Goal: Task Accomplishment & Management: Complete application form

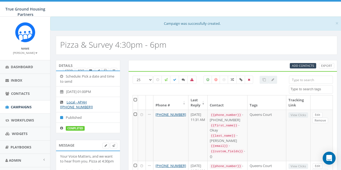
select select
click at [14, 80] on span "Inbox" at bounding box center [17, 80] width 12 height 5
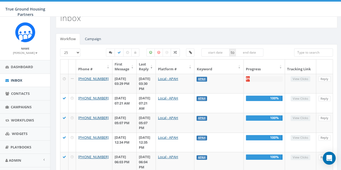
scroll to position [12, 0]
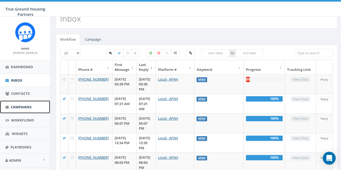
click at [18, 109] on span "Campaigns" at bounding box center [21, 107] width 21 height 5
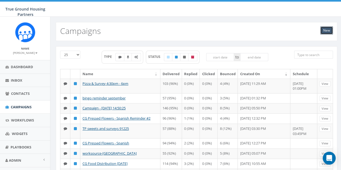
click at [326, 30] on link "New" at bounding box center [326, 30] width 13 height 8
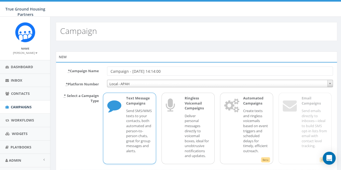
drag, startPoint x: 177, startPoint y: 71, endPoint x: 108, endPoint y: 69, distance: 69.6
click at [108, 69] on input "Campaign - 09/17/2025, 14:14:00" at bounding box center [220, 71] width 226 height 9
type input "P"
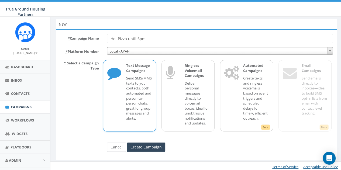
scroll to position [34, 0]
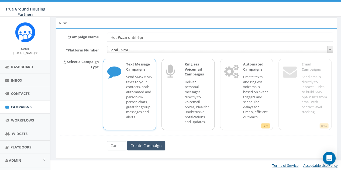
type input "Hot Pizza until 6pm"
click at [140, 146] on input "Create Campaign" at bounding box center [146, 145] width 38 height 9
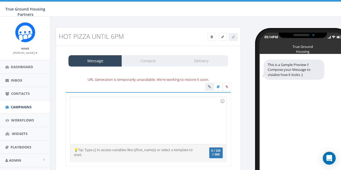
click at [80, 103] on div at bounding box center [148, 120] width 156 height 47
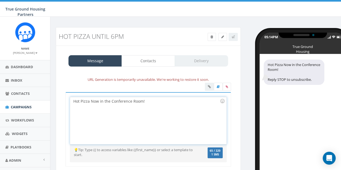
scroll to position [32, 0]
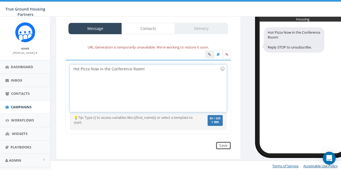
click at [224, 143] on input "Save" at bounding box center [223, 146] width 15 height 8
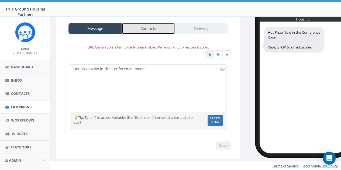
click at [150, 27] on link "Contacts" at bounding box center [148, 28] width 53 height 11
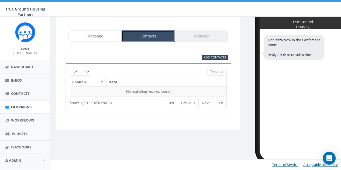
scroll to position [25, 0]
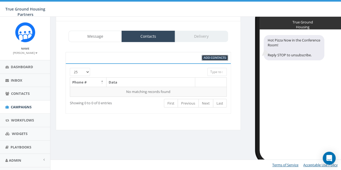
click at [214, 55] on link "Add Contacts" at bounding box center [215, 58] width 26 height 6
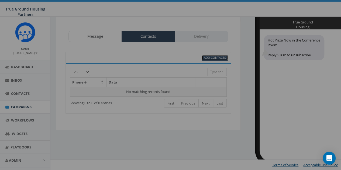
select select
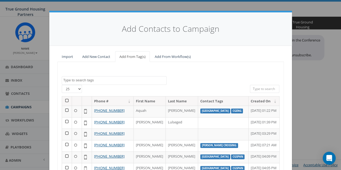
click at [86, 76] on span at bounding box center [114, 80] width 105 height 9
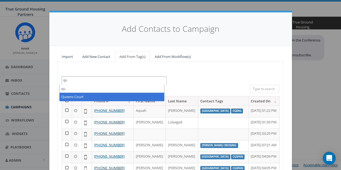
type textarea "qu"
select select "Queens Court"
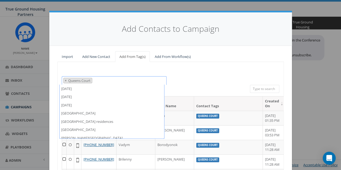
scroll to position [321, 0]
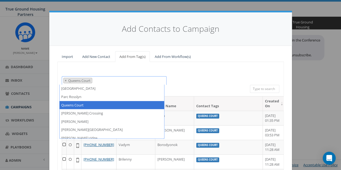
select select
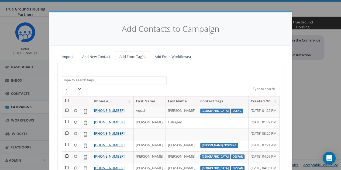
click at [66, 100] on th at bounding box center [67, 101] width 10 height 9
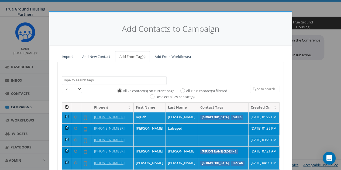
click at [200, 91] on label "All 1096 contact(s) filtered" at bounding box center [206, 90] width 41 height 5
click at [186, 91] on input "All 1096 contact(s) filtered" at bounding box center [184, 91] width 4 height 4
radio input "true"
click at [182, 90] on input "All 1096 contact(s) filtered" at bounding box center [184, 91] width 4 height 4
click at [93, 79] on textarea "Search" at bounding box center [114, 80] width 103 height 5
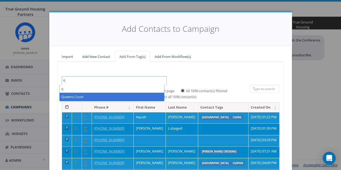
type textarea "q"
click at [64, 105] on th at bounding box center [67, 107] width 10 height 9
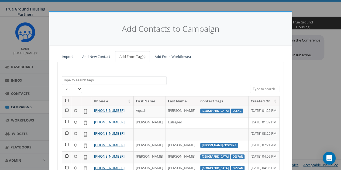
click at [81, 80] on textarea "Search" at bounding box center [114, 80] width 103 height 5
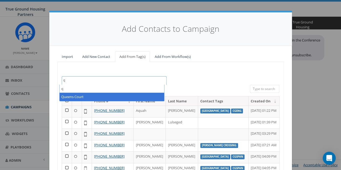
type textarea "q"
select select "Queens Court"
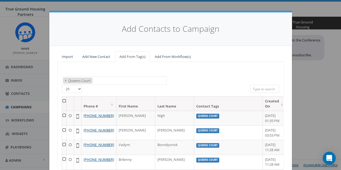
click at [65, 99] on th at bounding box center [64, 104] width 5 height 14
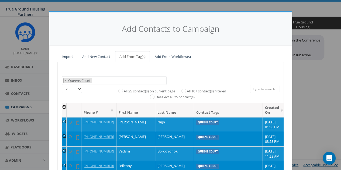
click at [207, 91] on label "All 107 contact(s) filtered" at bounding box center [206, 91] width 39 height 5
click at [187, 91] on input "All 107 contact(s) filtered" at bounding box center [185, 91] width 4 height 4
radio input "true"
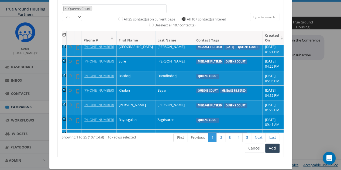
scroll to position [72, 0]
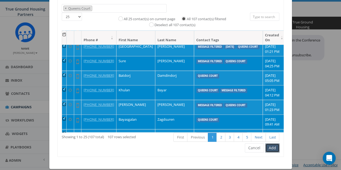
click at [275, 147] on button "Add" at bounding box center [272, 147] width 14 height 9
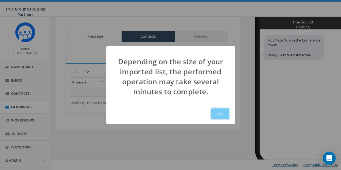
click at [220, 113] on button "OK" at bounding box center [220, 113] width 18 height 11
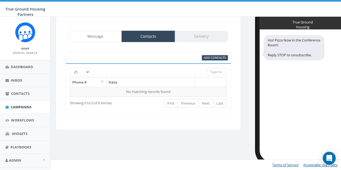
click at [211, 58] on span "Add Contacts" at bounding box center [215, 58] width 22 height 4
select select
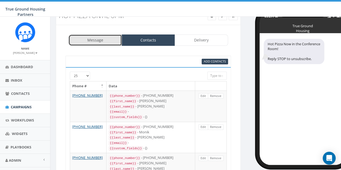
click at [101, 37] on link "Message" at bounding box center [95, 40] width 53 height 11
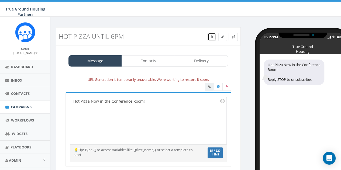
click at [212, 35] on span at bounding box center [212, 37] width 2 height 5
